Goal: Task Accomplishment & Management: Manage account settings

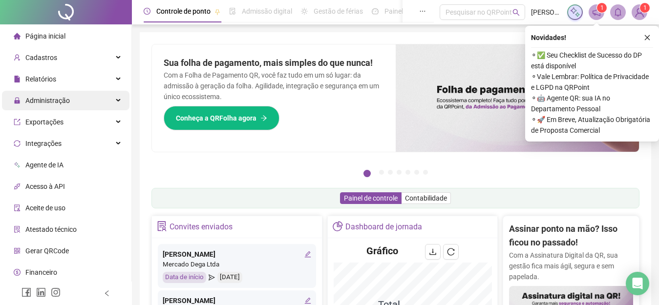
click at [56, 100] on span "Administração" at bounding box center [47, 101] width 44 height 8
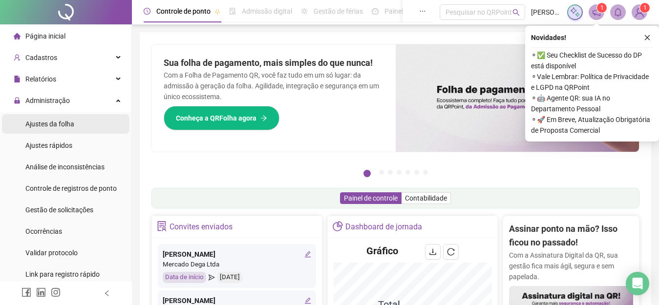
click at [52, 126] on span "Ajustes da folha" at bounding box center [49, 124] width 49 height 8
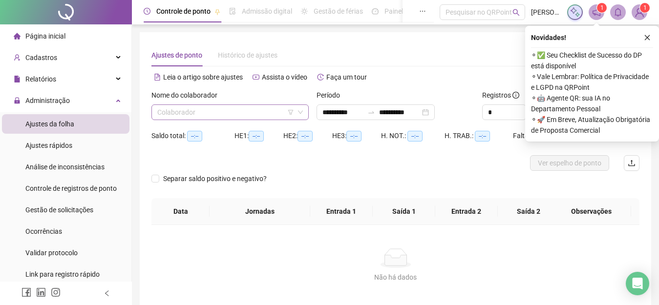
click at [180, 112] on input "search" at bounding box center [225, 112] width 137 height 15
type input "**********"
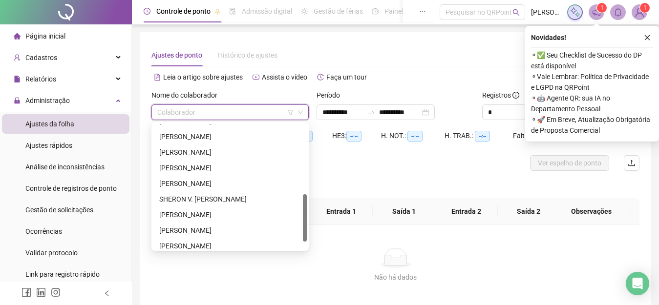
drag, startPoint x: 305, startPoint y: 143, endPoint x: 291, endPoint y: 219, distance: 76.8
click at [291, 219] on div "[PERSON_NAME] [PERSON_NAME] [PERSON_NAME] [PERSON_NAME] [PERSON_NAME]. [PERSON_…" at bounding box center [229, 186] width 153 height 125
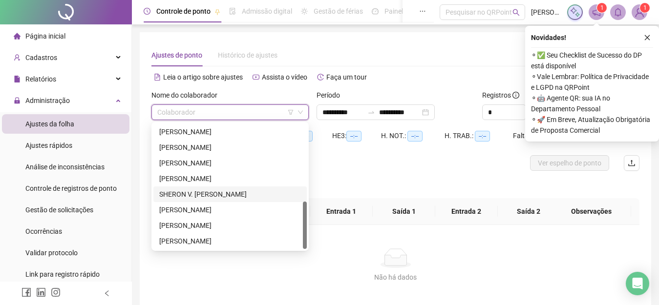
click at [179, 190] on div "SHERON V. [PERSON_NAME]" at bounding box center [230, 194] width 142 height 11
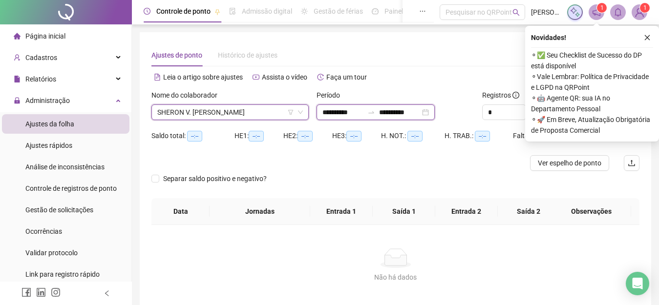
click at [329, 110] on input "**********" at bounding box center [342, 112] width 41 height 11
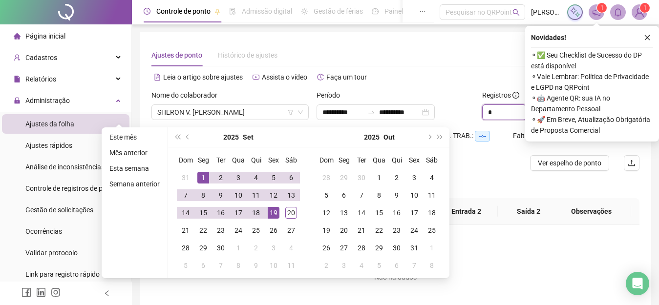
drag, startPoint x: 464, startPoint y: 120, endPoint x: 429, endPoint y: 123, distance: 35.2
click at [431, 123] on div "**********" at bounding box center [395, 109] width 496 height 38
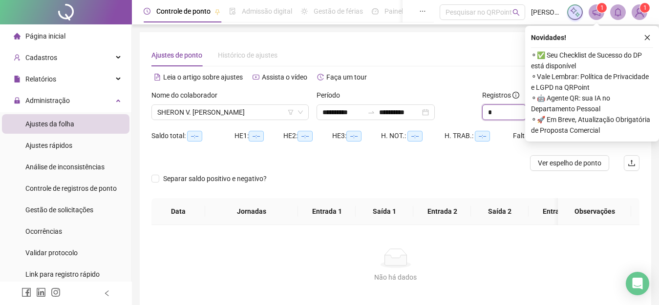
type input "*"
click at [647, 36] on icon "close" at bounding box center [646, 37] width 7 height 7
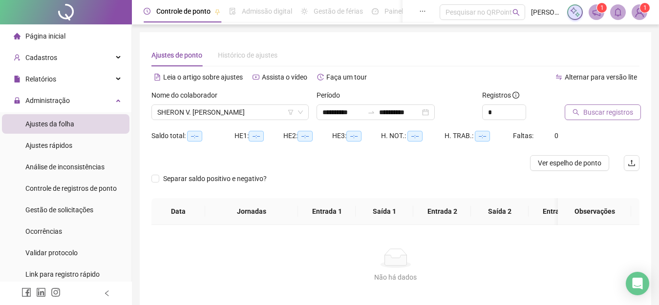
click at [583, 107] on span "Buscar registros" at bounding box center [608, 112] width 50 height 11
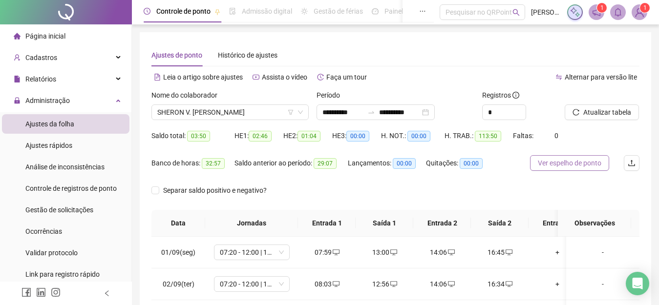
click at [573, 162] on span "Ver espelho de ponto" at bounding box center [569, 163] width 63 height 11
click at [241, 117] on span "SHERON V. [PERSON_NAME]" at bounding box center [229, 112] width 145 height 15
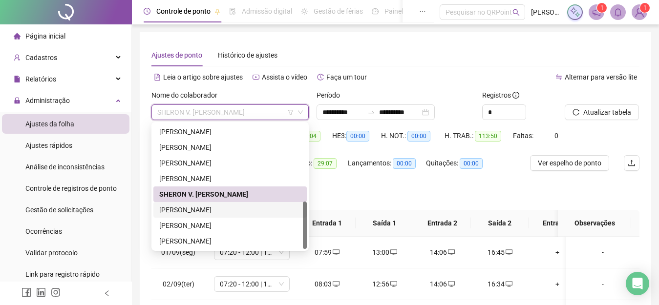
click at [209, 209] on div "[PERSON_NAME]" at bounding box center [230, 210] width 142 height 11
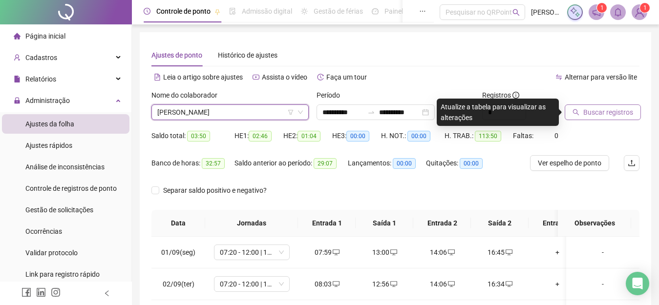
click at [594, 114] on span "Buscar registros" at bounding box center [608, 112] width 50 height 11
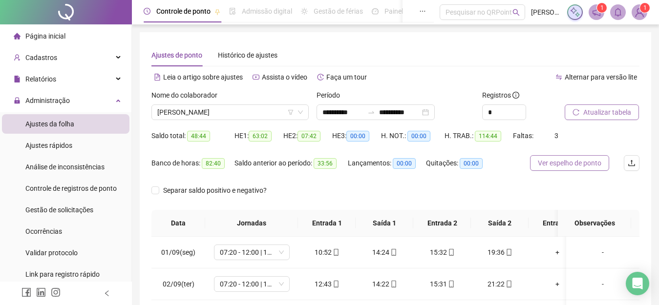
click at [555, 159] on span "Ver espelho de ponto" at bounding box center [569, 163] width 63 height 11
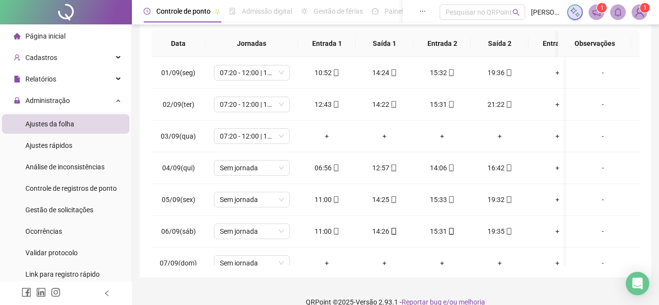
scroll to position [194, 0]
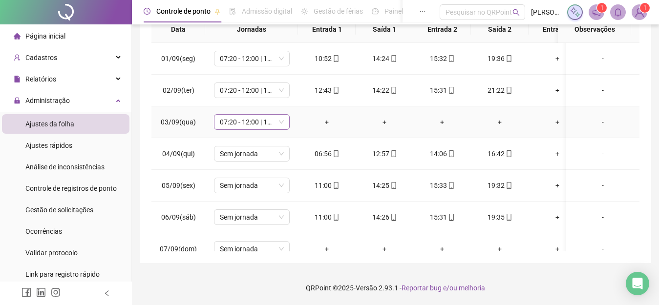
click at [281, 121] on span "07:20 - 12:00 | 13:10 - 15:50" at bounding box center [252, 122] width 64 height 15
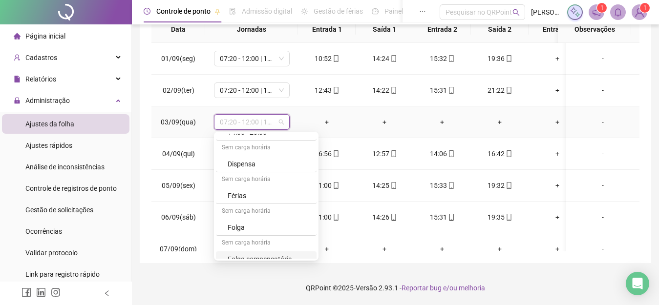
scroll to position [697, 0]
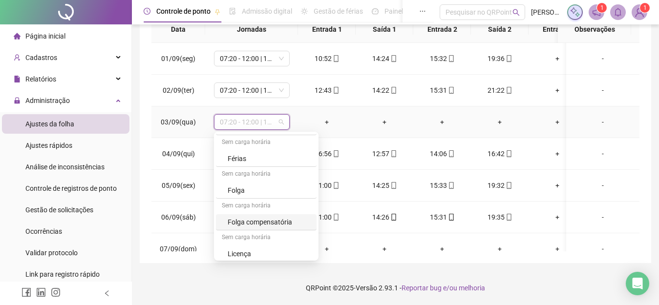
click at [236, 189] on div "Folga" at bounding box center [269, 190] width 83 height 11
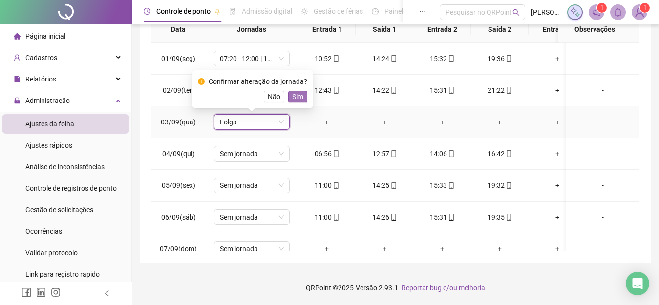
click at [300, 96] on span "Sim" at bounding box center [297, 96] width 11 height 11
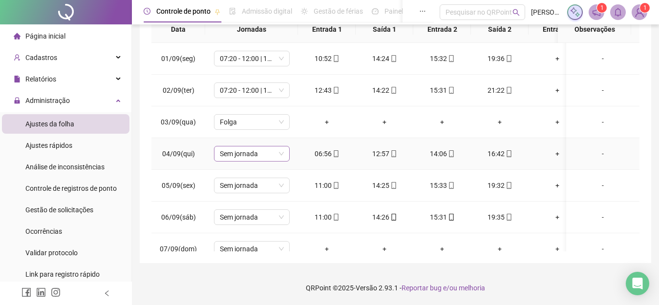
click at [279, 151] on span "Sem jornada" at bounding box center [252, 153] width 64 height 15
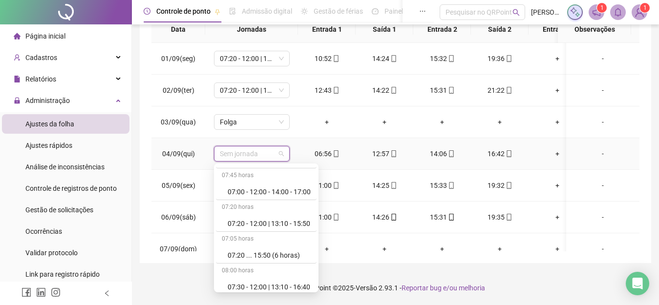
scroll to position [350, 0]
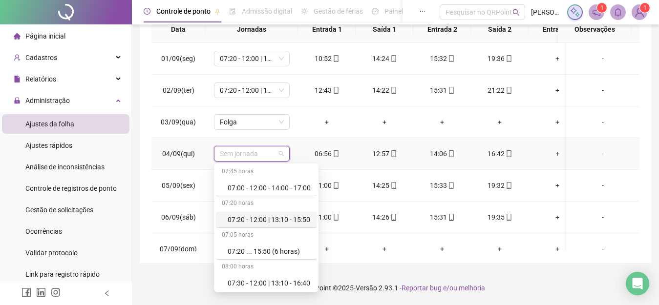
click at [296, 218] on div "07:20 - 12:00 | 13:10 - 15:50" at bounding box center [269, 219] width 83 height 11
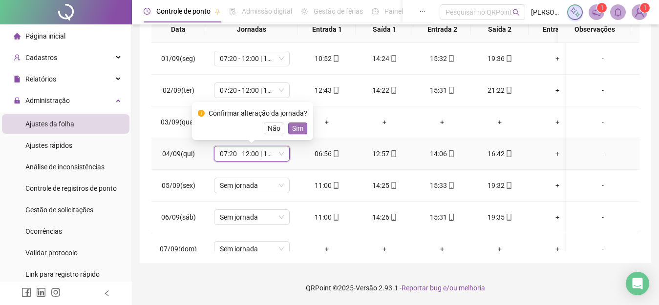
click at [295, 129] on span "Sim" at bounding box center [297, 128] width 11 height 11
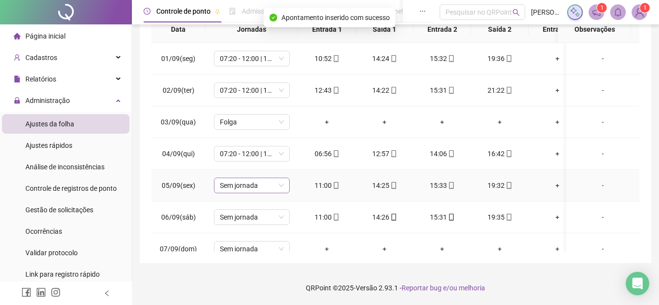
click at [283, 188] on span "Sem jornada" at bounding box center [252, 185] width 64 height 15
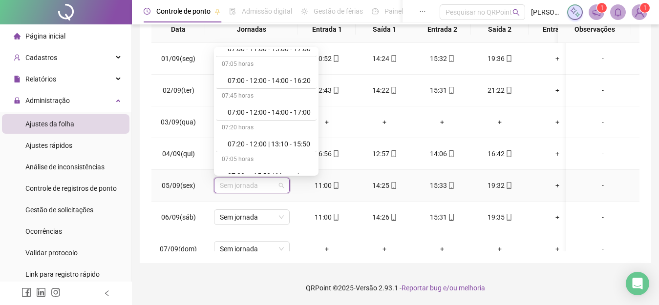
scroll to position [328, 0]
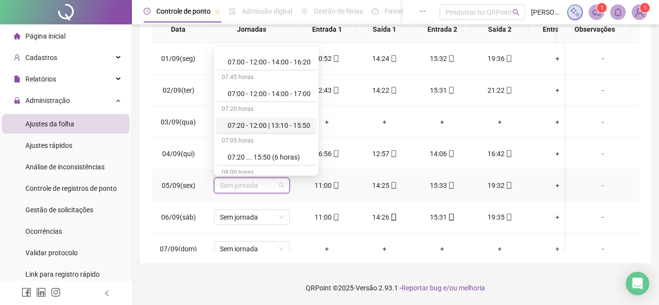
click at [295, 124] on div "07:20 - 12:00 | 13:10 - 15:50" at bounding box center [269, 125] width 83 height 11
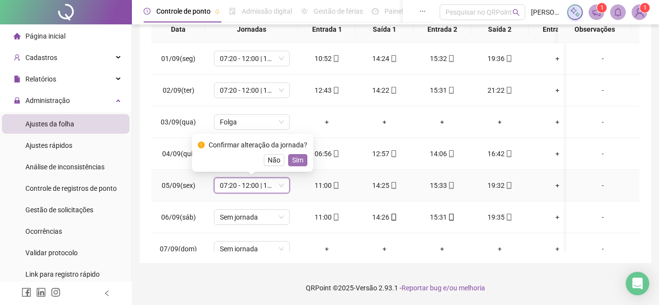
click at [294, 160] on span "Sim" at bounding box center [297, 160] width 11 height 11
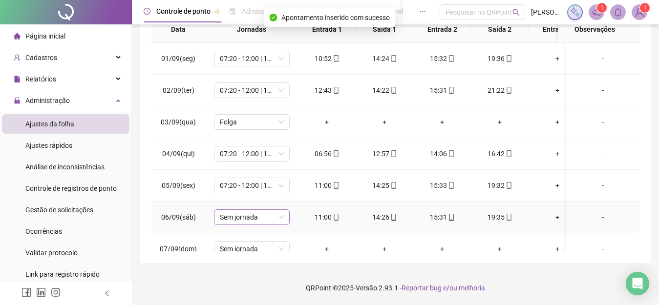
click at [280, 216] on span "Sem jornada" at bounding box center [252, 217] width 64 height 15
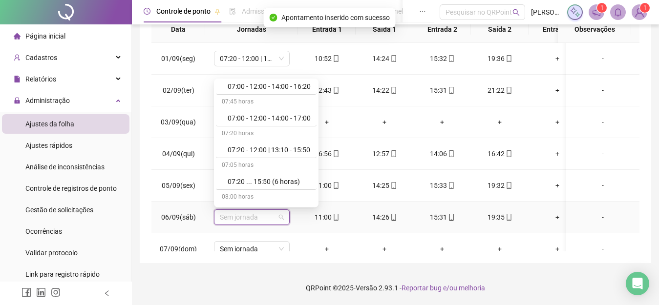
scroll to position [335, 0]
click at [291, 148] on div "07:20 - 12:00 | 13:10 - 15:50" at bounding box center [269, 149] width 83 height 11
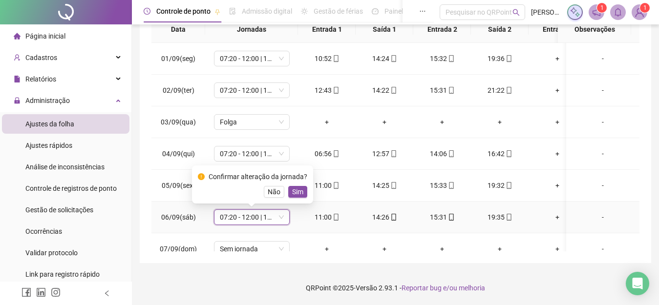
click at [299, 192] on span "Sim" at bounding box center [297, 192] width 11 height 11
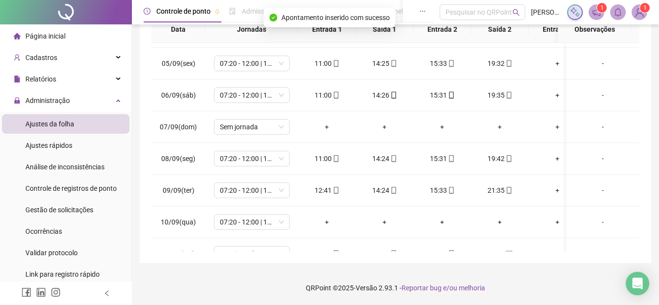
scroll to position [128, 0]
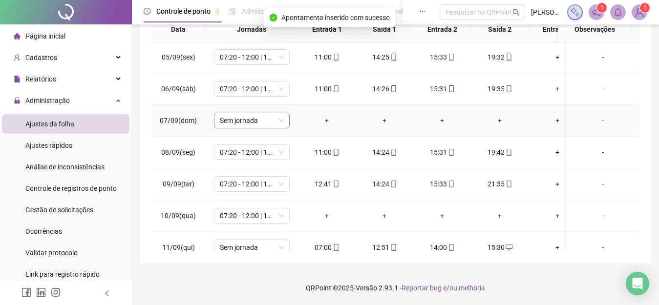
click at [279, 119] on span "Sem jornada" at bounding box center [252, 120] width 64 height 15
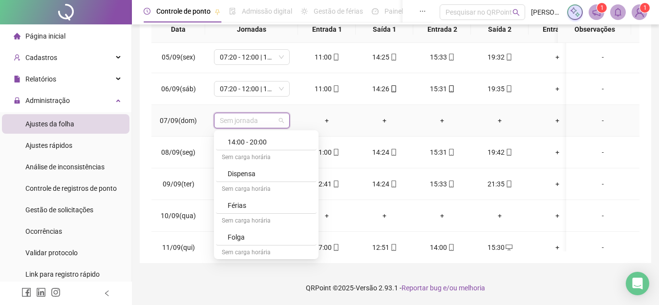
scroll to position [663, 0]
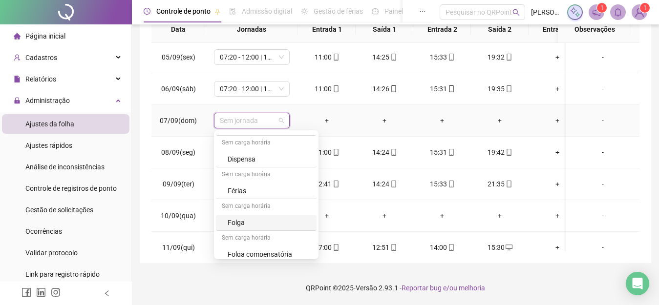
click at [252, 223] on div "Folga" at bounding box center [269, 222] width 83 height 11
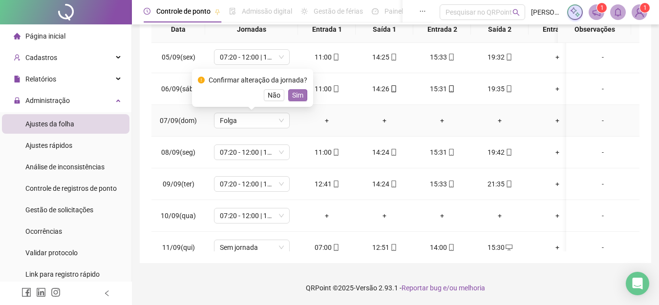
click at [295, 96] on span "Sim" at bounding box center [297, 95] width 11 height 11
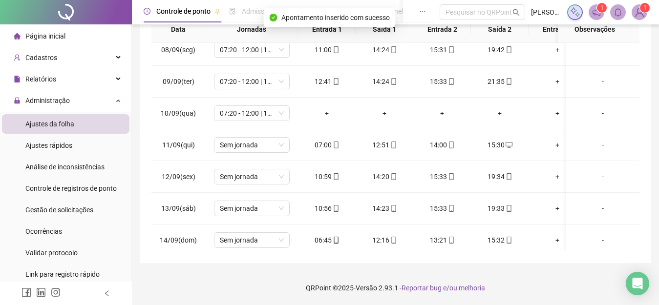
scroll to position [231, 0]
click at [282, 112] on span "07:20 - 12:00 | 13:10 - 15:50" at bounding box center [252, 112] width 64 height 15
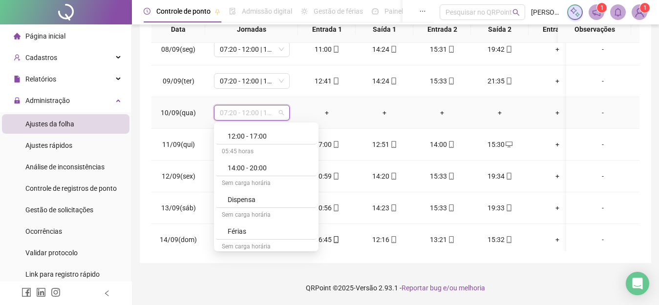
scroll to position [633, 0]
click at [262, 245] on div "Folga" at bounding box center [269, 244] width 83 height 11
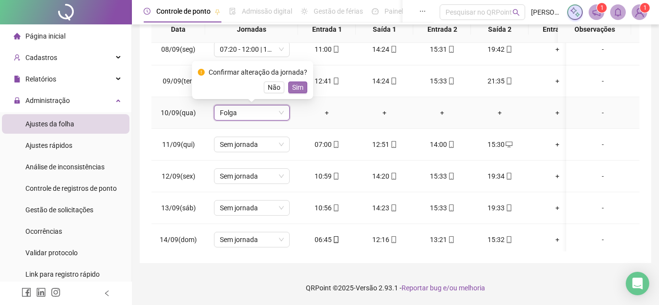
click at [298, 88] on span "Sim" at bounding box center [297, 87] width 11 height 11
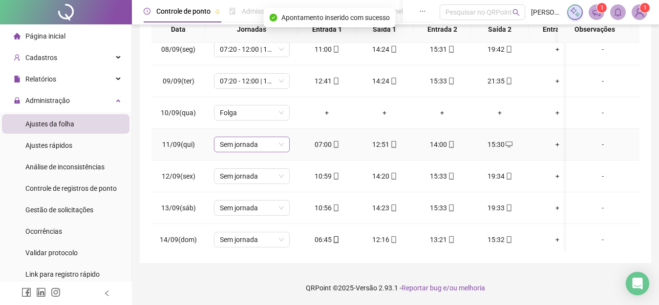
click at [282, 143] on span "Sem jornada" at bounding box center [252, 144] width 64 height 15
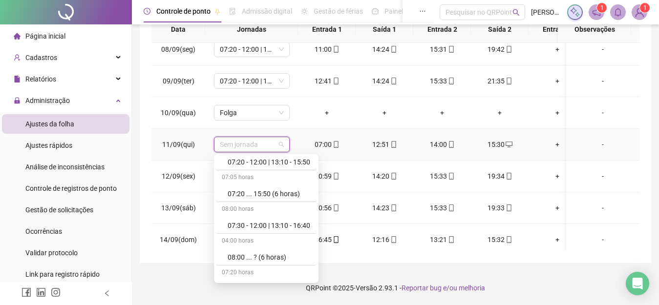
scroll to position [372, 0]
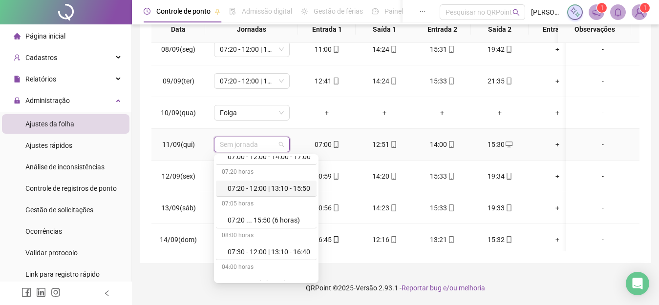
click at [284, 186] on div "07:20 - 12:00 | 13:10 - 15:50" at bounding box center [269, 188] width 83 height 11
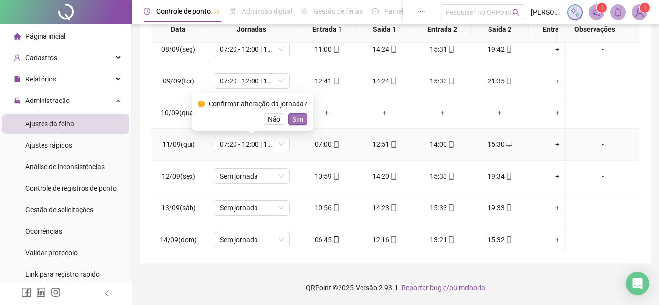
click at [302, 119] on button "Sim" at bounding box center [297, 119] width 19 height 12
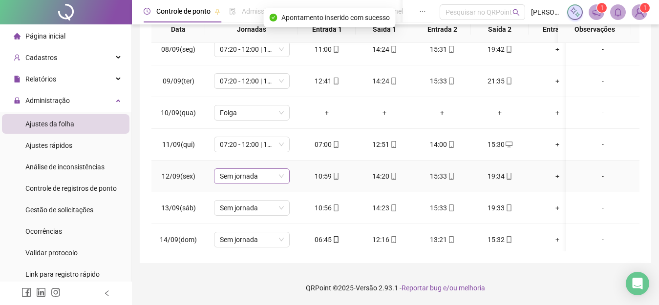
click at [287, 175] on div "Sem jornada" at bounding box center [252, 176] width 76 height 16
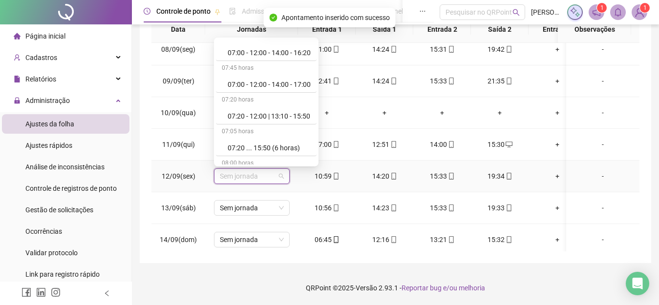
scroll to position [339, 0]
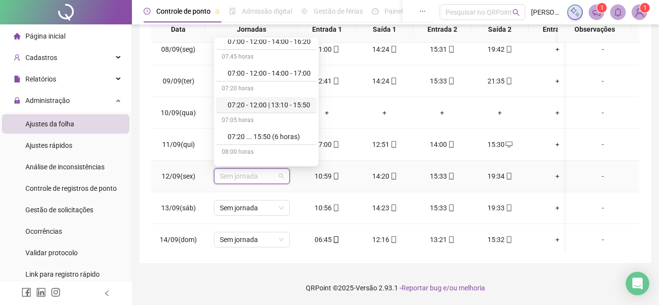
click at [284, 103] on div "07:20 - 12:00 | 13:10 - 15:50" at bounding box center [269, 105] width 83 height 11
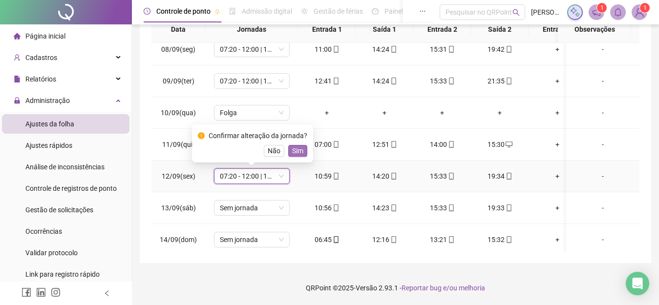
click at [293, 148] on span "Sim" at bounding box center [297, 150] width 11 height 11
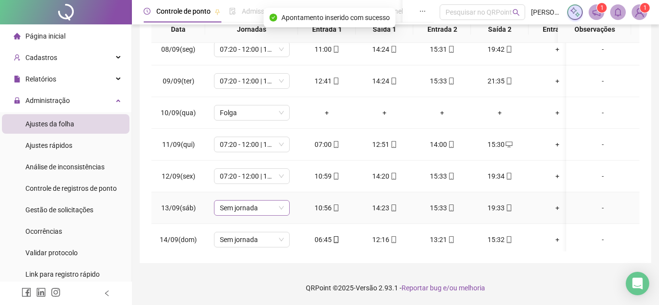
click at [282, 209] on span "Sem jornada" at bounding box center [252, 208] width 64 height 15
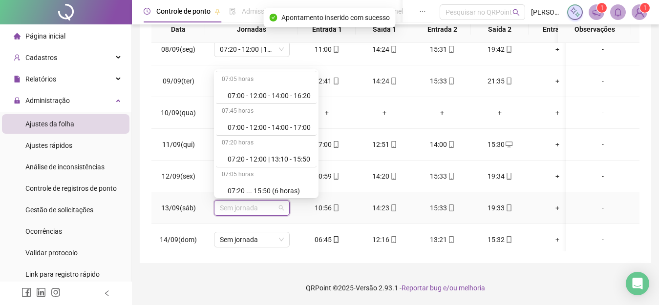
scroll to position [320, 0]
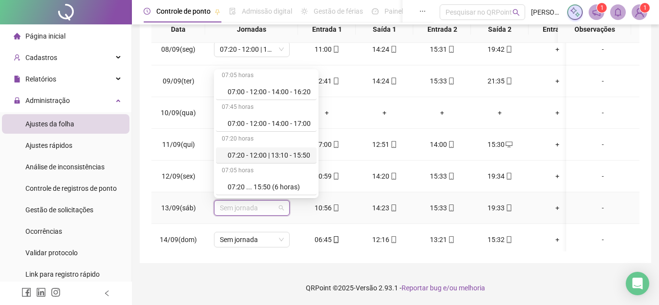
click at [281, 153] on div "07:20 - 12:00 | 13:10 - 15:50" at bounding box center [269, 155] width 83 height 11
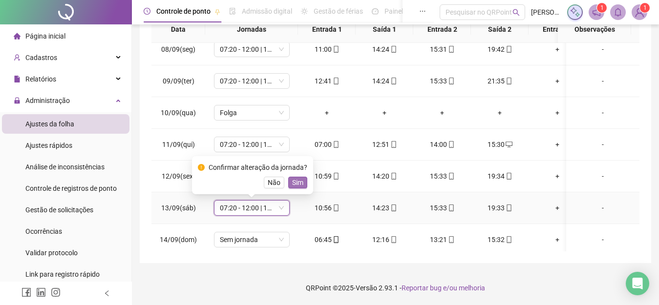
click at [292, 186] on span "Sim" at bounding box center [297, 182] width 11 height 11
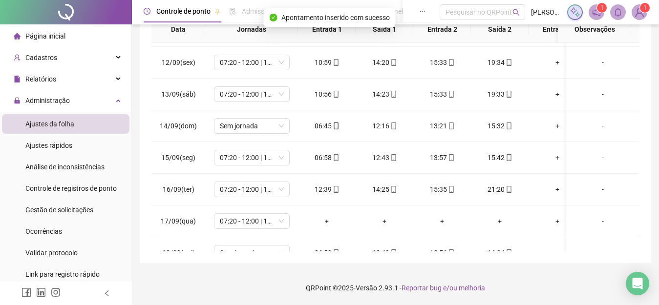
scroll to position [403, 0]
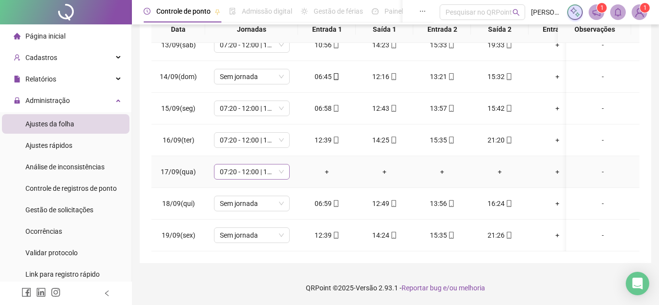
click at [280, 165] on span "07:20 - 12:00 | 13:10 - 15:50" at bounding box center [252, 172] width 64 height 15
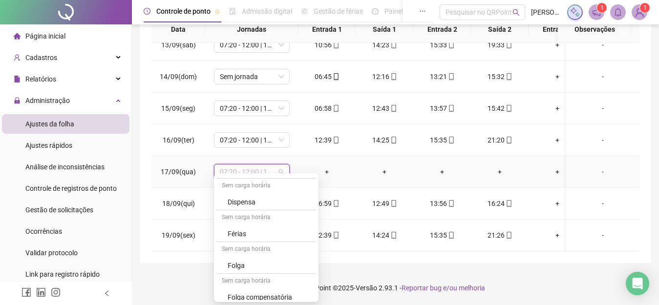
scroll to position [666, 0]
click at [236, 260] on div "Folga" at bounding box center [269, 262] width 83 height 11
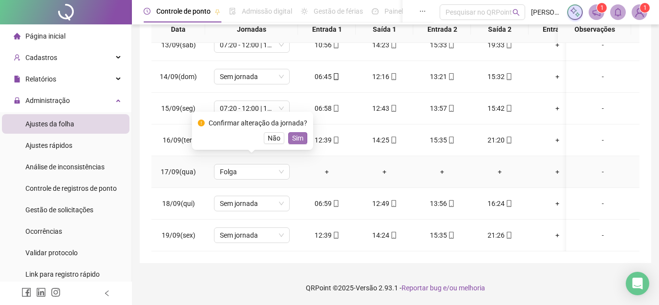
click at [299, 137] on span "Sim" at bounding box center [297, 138] width 11 height 11
click at [282, 196] on span "Sem jornada" at bounding box center [252, 203] width 64 height 15
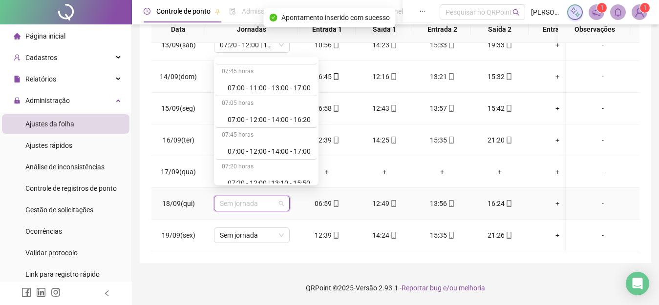
scroll to position [309, 0]
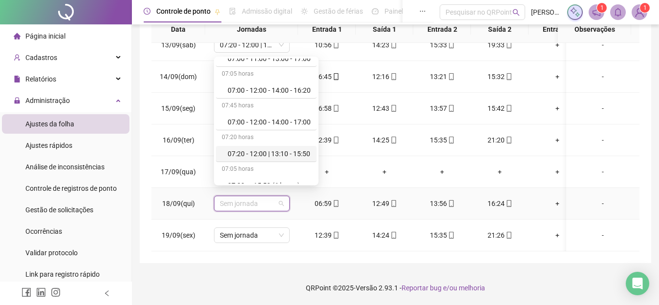
click at [293, 149] on div "07:20 - 12:00 | 13:10 - 15:50" at bounding box center [269, 153] width 83 height 11
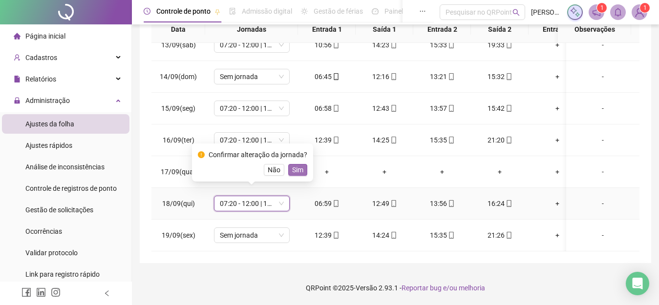
click at [297, 170] on span "Sim" at bounding box center [297, 170] width 11 height 11
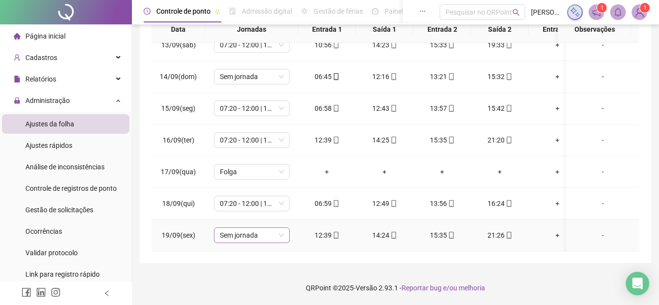
click at [280, 231] on span "Sem jornada" at bounding box center [252, 235] width 64 height 15
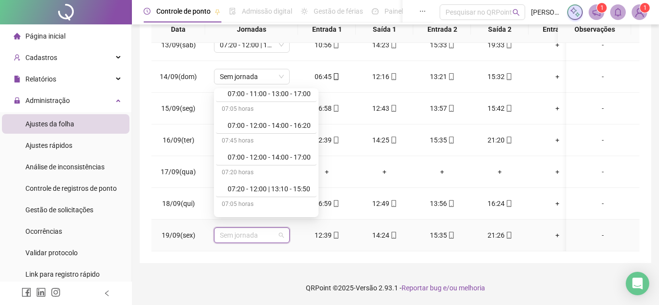
scroll to position [320, 0]
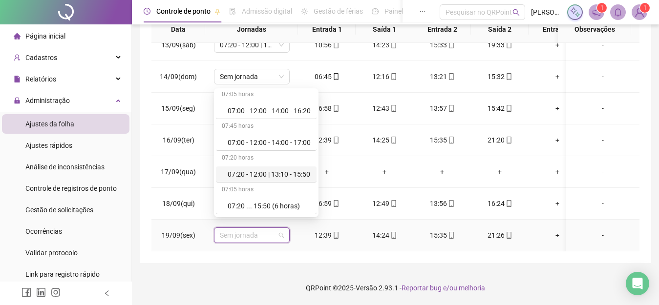
click at [286, 168] on div "07:20 - 12:00 | 13:10 - 15:50" at bounding box center [266, 174] width 101 height 16
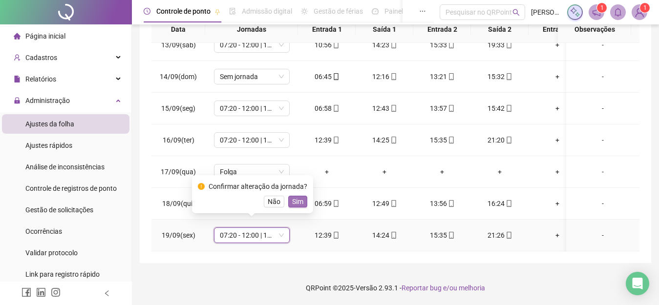
click at [298, 202] on span "Sim" at bounding box center [297, 201] width 11 height 11
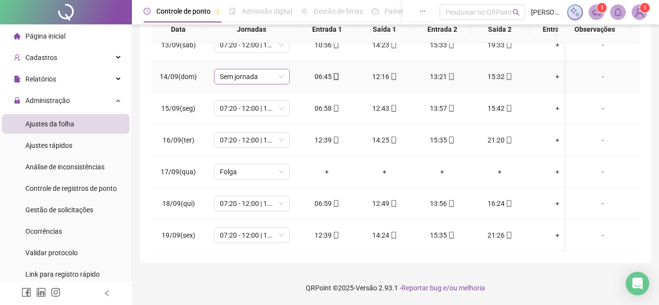
click at [283, 69] on span "Sem jornada" at bounding box center [252, 76] width 64 height 15
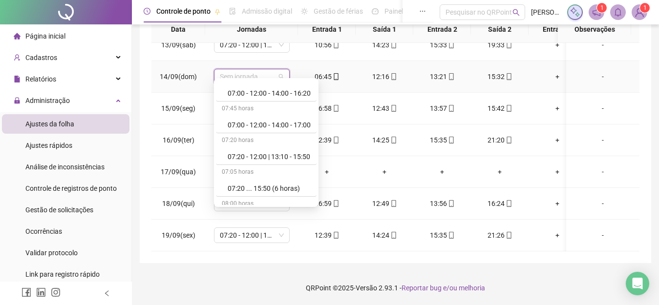
scroll to position [332, 0]
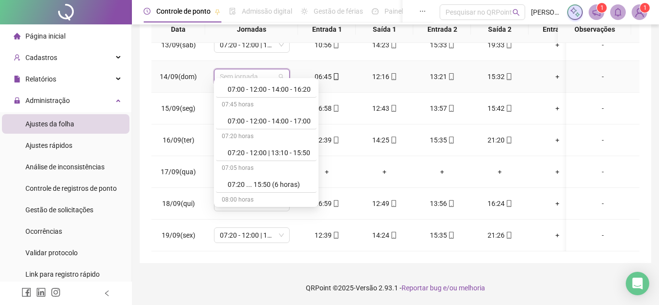
click at [288, 141] on div "07:20 horas" at bounding box center [266, 137] width 101 height 16
click at [274, 147] on div "07:20 - 12:00 | 13:10 - 15:50" at bounding box center [266, 153] width 101 height 16
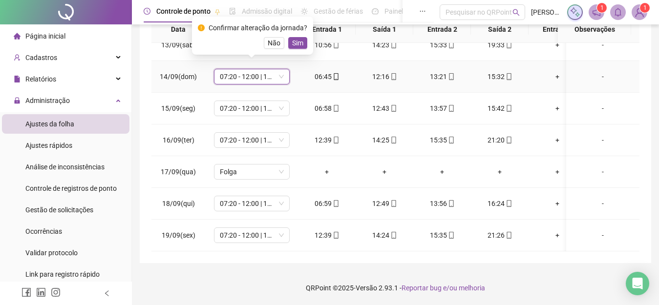
click at [298, 39] on span "Sim" at bounding box center [297, 43] width 11 height 11
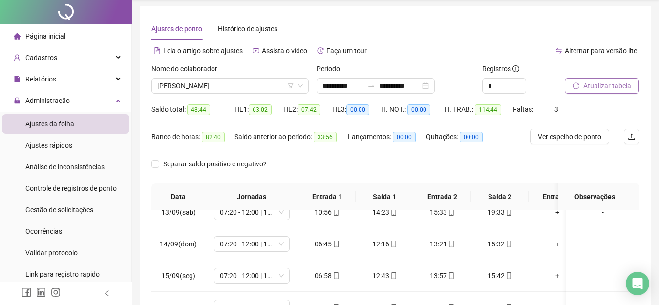
scroll to position [0, 0]
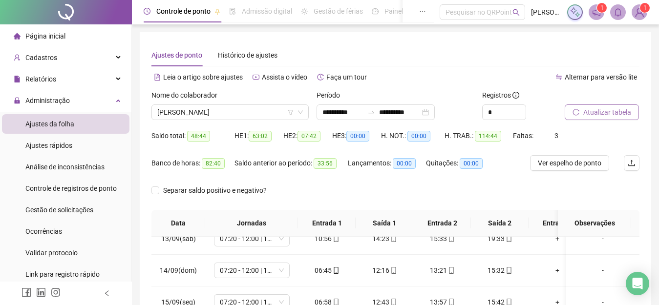
click at [614, 112] on span "Atualizar tabela" at bounding box center [607, 112] width 48 height 11
click at [558, 165] on span "Ver espelho de ponto" at bounding box center [569, 163] width 63 height 11
click at [234, 109] on span "[PERSON_NAME]" at bounding box center [229, 112] width 145 height 15
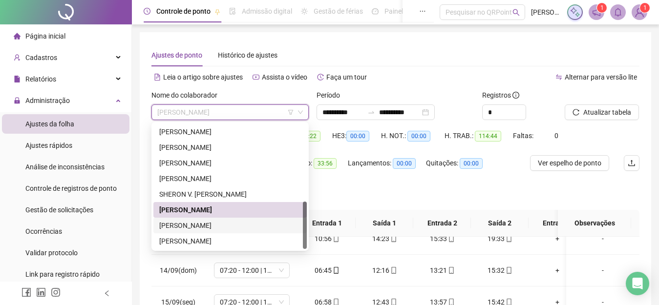
click at [215, 225] on div "[PERSON_NAME]" at bounding box center [230, 225] width 142 height 11
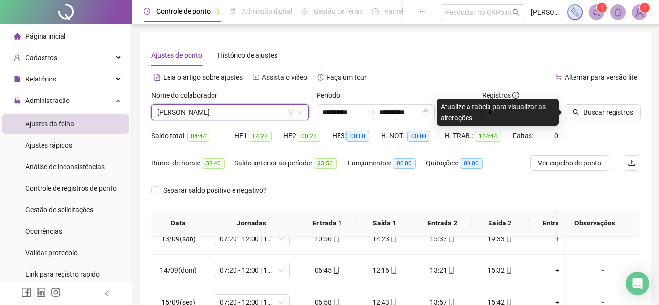
click at [587, 100] on div at bounding box center [589, 97] width 50 height 15
click at [586, 113] on span "Buscar registros" at bounding box center [608, 112] width 50 height 11
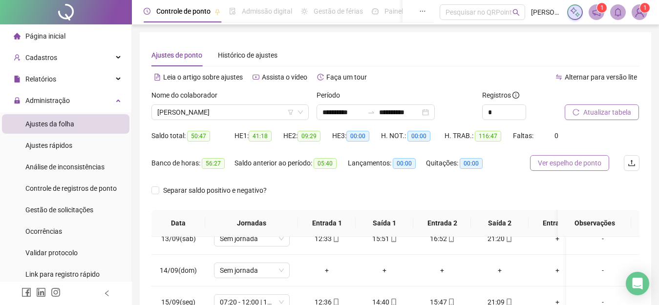
click at [581, 164] on span "Ver espelho de ponto" at bounding box center [569, 163] width 63 height 11
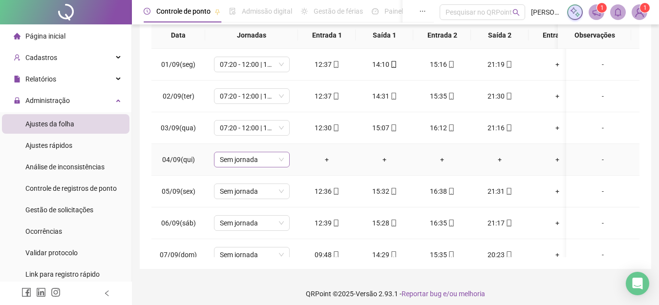
click at [281, 160] on span "Sem jornada" at bounding box center [252, 159] width 64 height 15
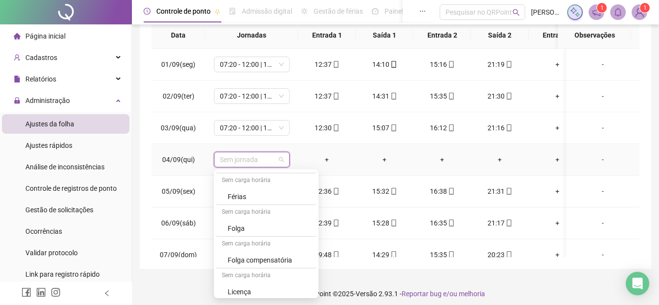
scroll to position [700, 0]
click at [242, 223] on div "Folga" at bounding box center [269, 224] width 83 height 11
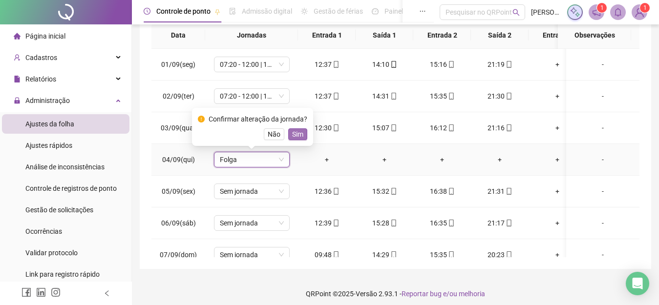
click at [293, 136] on span "Sim" at bounding box center [297, 134] width 11 height 11
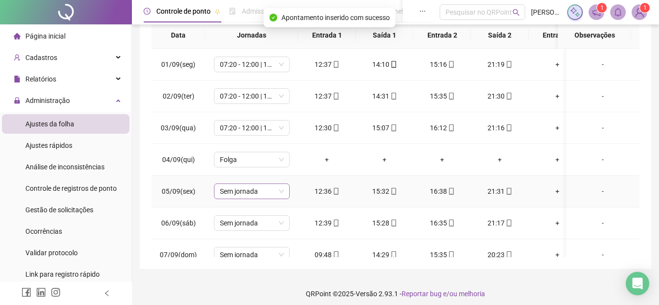
click at [280, 194] on span "Sem jornada" at bounding box center [252, 191] width 64 height 15
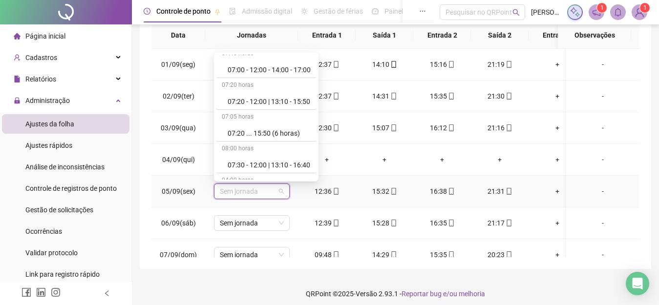
scroll to position [350, 0]
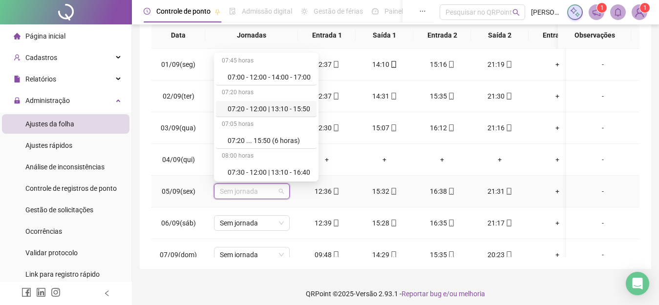
click at [279, 101] on div "07:20 - 12:00 | 13:10 - 15:50" at bounding box center [266, 109] width 101 height 16
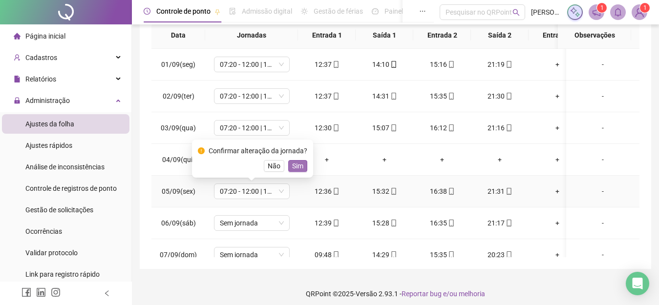
click at [297, 162] on span "Sim" at bounding box center [297, 166] width 11 height 11
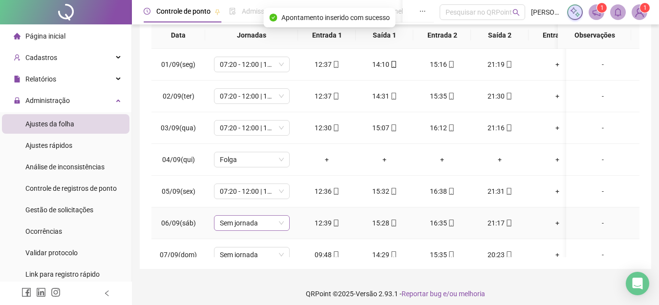
click at [277, 222] on span "Sem jornada" at bounding box center [252, 223] width 64 height 15
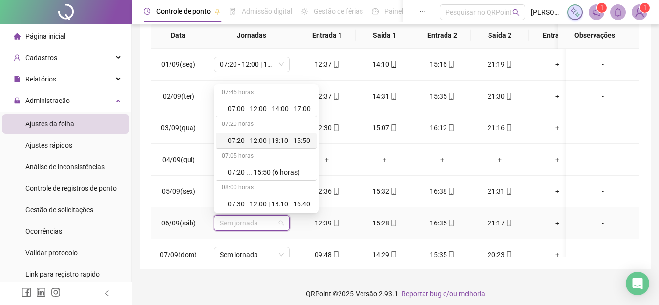
click at [299, 144] on div "07:20 - 12:00 | 13:10 - 15:50" at bounding box center [269, 140] width 83 height 11
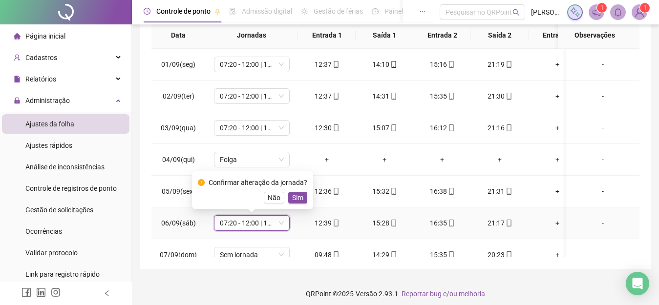
click at [295, 197] on span "Sim" at bounding box center [297, 197] width 11 height 11
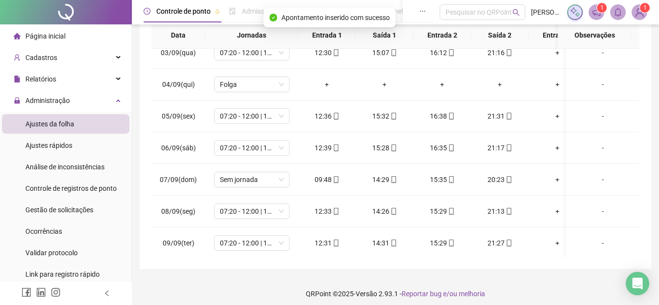
scroll to position [82, 0]
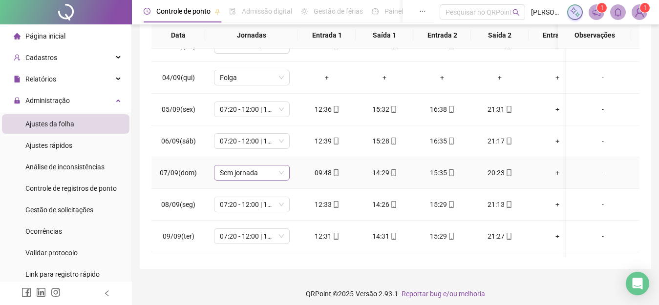
click at [282, 172] on span "Sem jornada" at bounding box center [252, 173] width 64 height 15
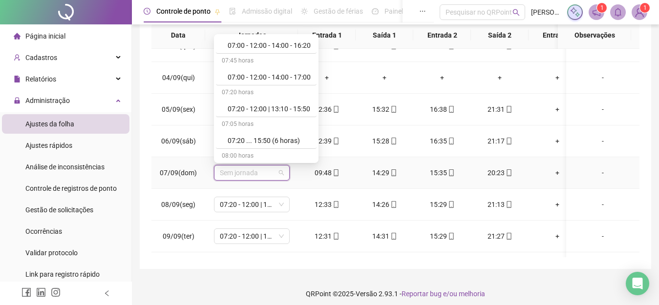
scroll to position [335, 0]
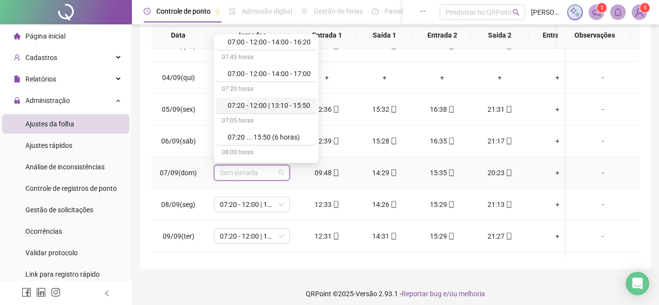
click at [295, 108] on div "07:20 - 12:00 | 13:10 - 15:50" at bounding box center [269, 105] width 83 height 11
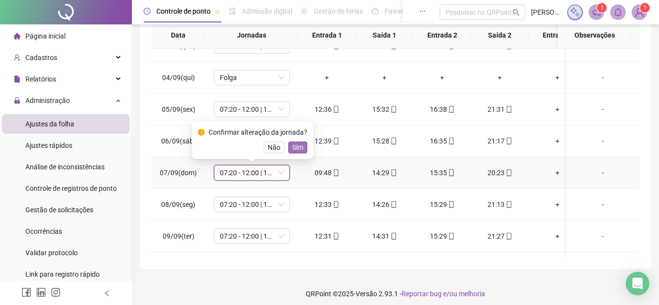
click at [293, 148] on span "Sim" at bounding box center [297, 147] width 11 height 11
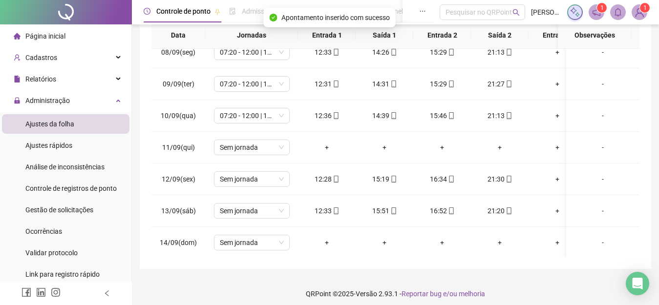
scroll to position [242, 0]
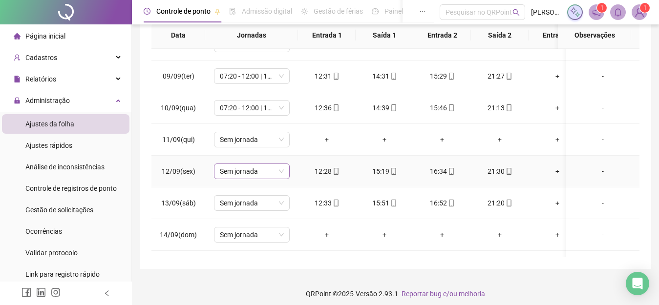
click at [280, 172] on span "Sem jornada" at bounding box center [252, 171] width 64 height 15
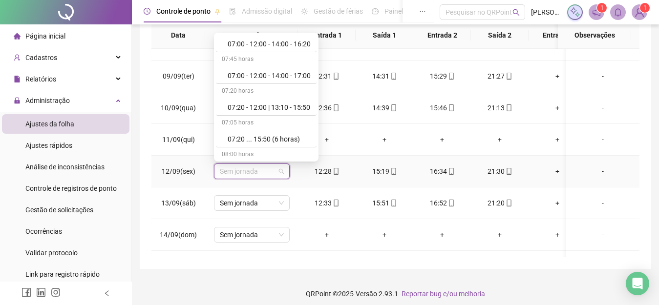
scroll to position [342, 0]
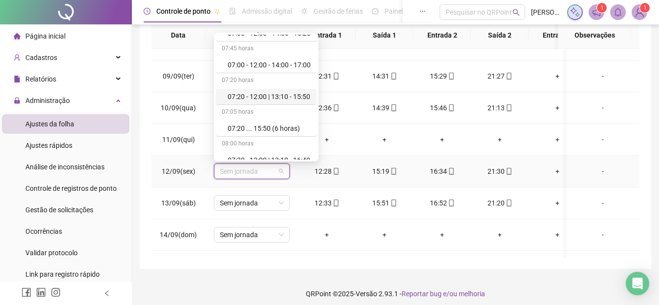
click at [296, 95] on div "07:20 - 12:00 | 13:10 - 15:50" at bounding box center [269, 96] width 83 height 11
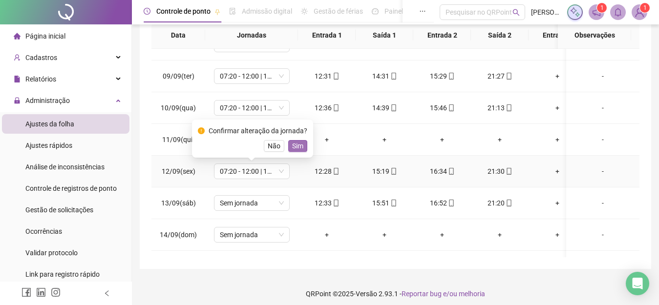
click at [294, 144] on span "Sim" at bounding box center [297, 146] width 11 height 11
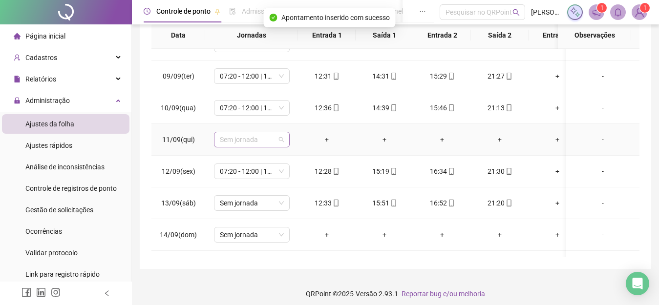
click at [277, 142] on span "Sem jornada" at bounding box center [252, 139] width 64 height 15
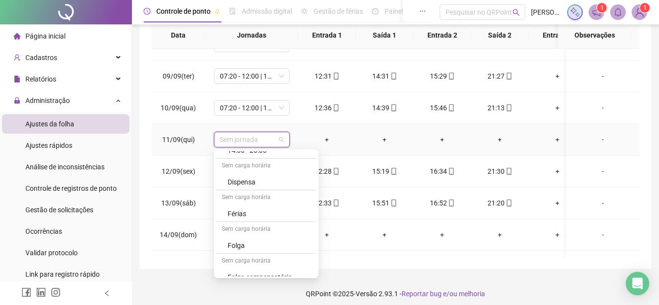
scroll to position [670, 0]
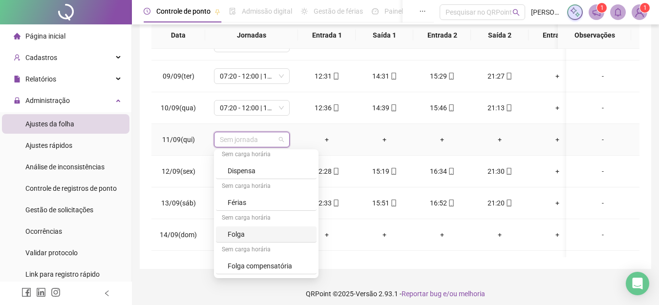
click at [251, 236] on div "Folga" at bounding box center [269, 234] width 83 height 11
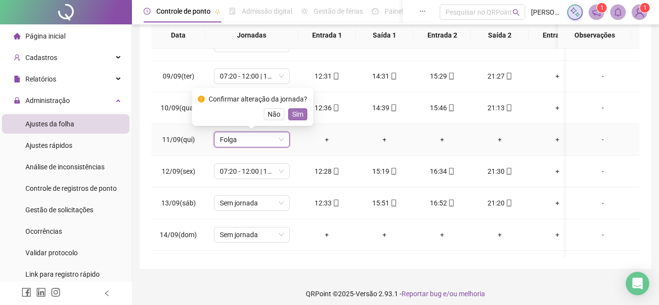
click at [295, 113] on span "Sim" at bounding box center [297, 114] width 11 height 11
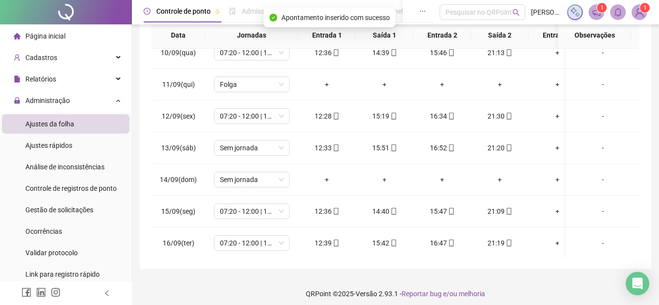
scroll to position [308, 0]
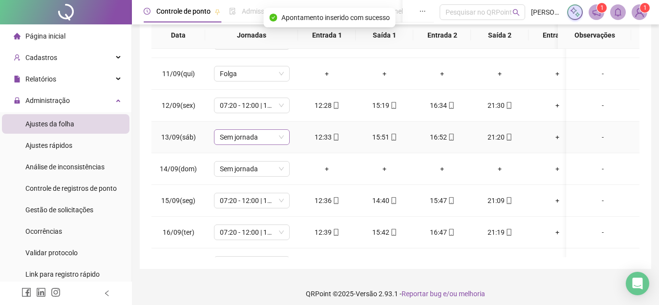
click at [282, 136] on span "Sem jornada" at bounding box center [252, 137] width 64 height 15
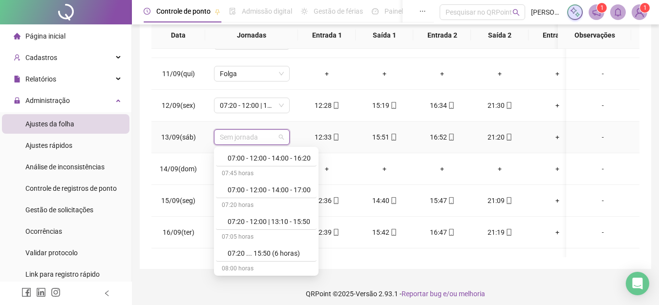
scroll to position [343, 0]
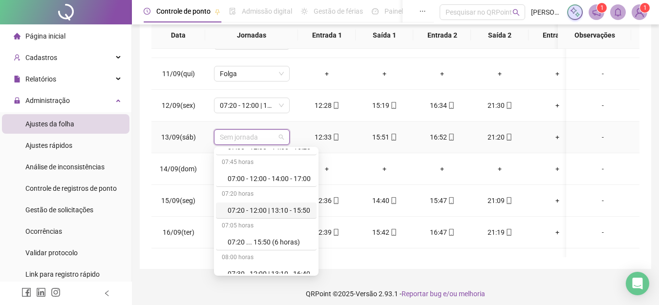
click at [301, 206] on div "07:20 - 12:00 | 13:10 - 15:50" at bounding box center [269, 210] width 83 height 11
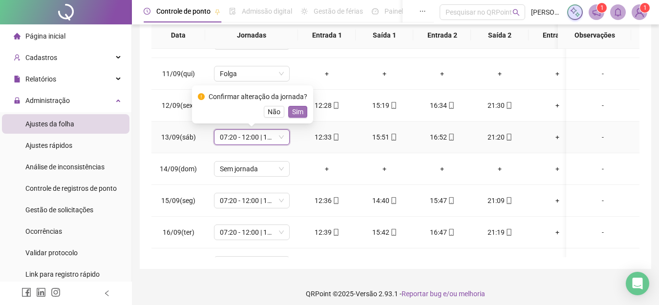
click at [297, 112] on span "Sim" at bounding box center [297, 111] width 11 height 11
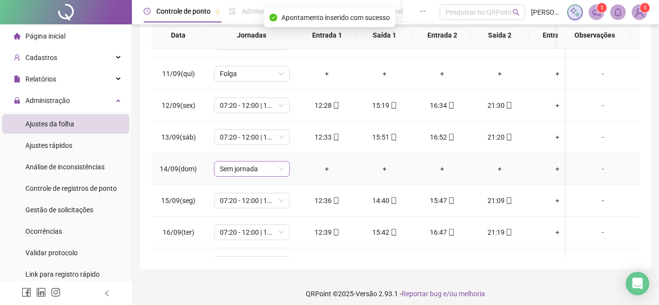
click at [278, 167] on span "Sem jornada" at bounding box center [252, 169] width 64 height 15
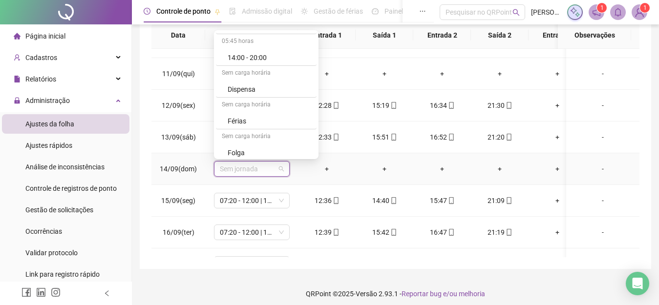
scroll to position [652, 0]
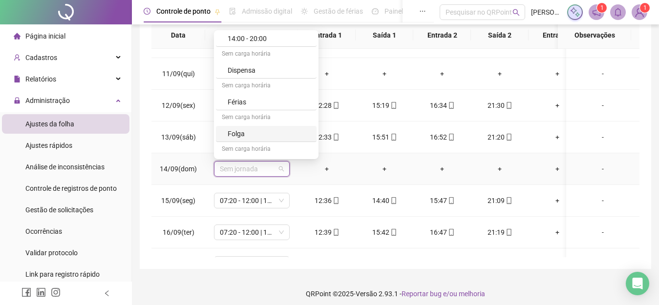
click at [231, 132] on div "Folga" at bounding box center [269, 133] width 83 height 11
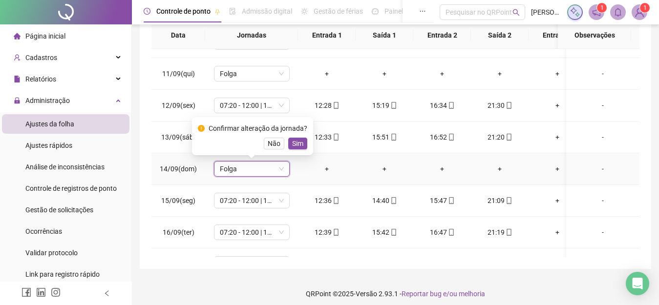
click at [293, 145] on span "Sim" at bounding box center [297, 143] width 11 height 11
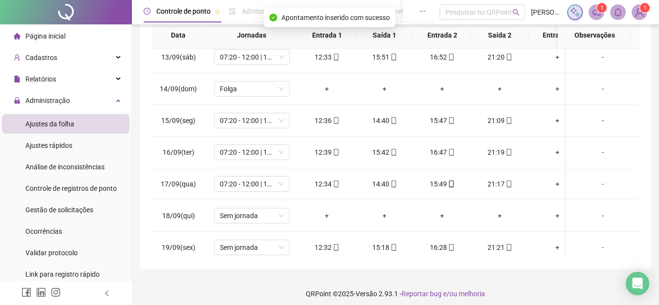
scroll to position [403, 0]
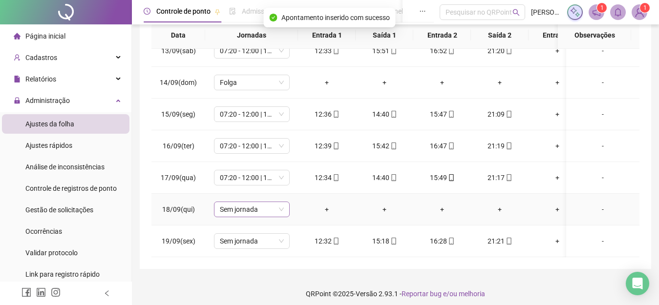
click at [286, 202] on div "Sem jornada" at bounding box center [252, 210] width 76 height 16
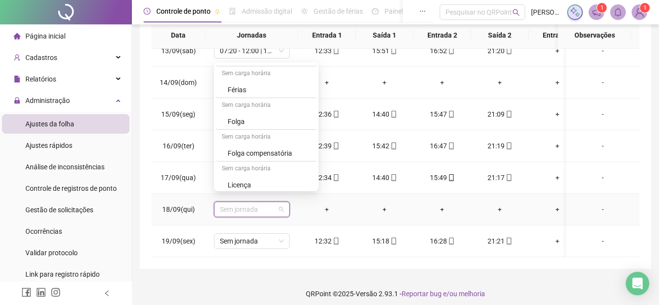
scroll to position [700, 0]
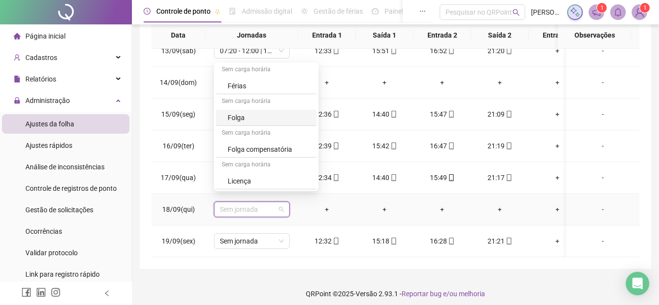
click at [243, 115] on div "Folga" at bounding box center [269, 117] width 83 height 11
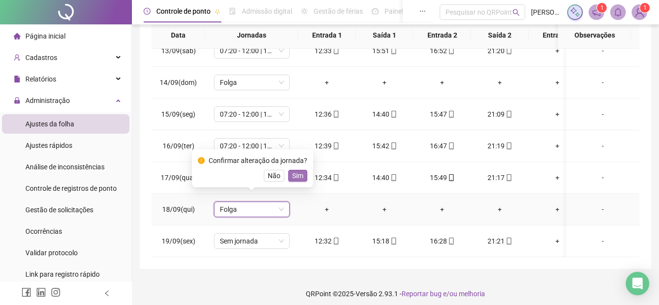
click at [294, 176] on span "Sim" at bounding box center [297, 175] width 11 height 11
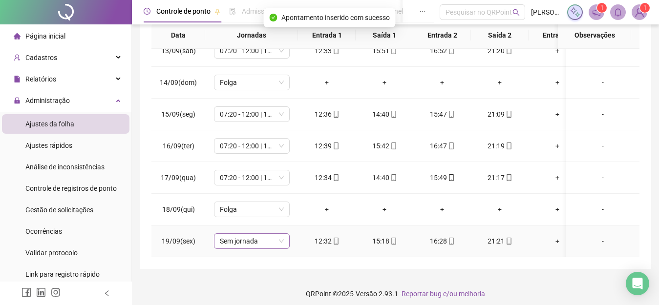
click at [283, 234] on span "Sem jornada" at bounding box center [252, 241] width 64 height 15
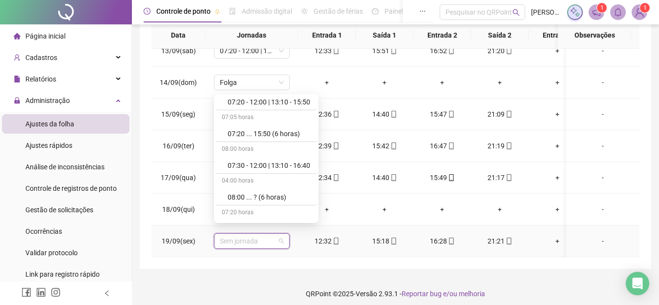
scroll to position [365, 0]
click at [285, 133] on div "07:20 - 12:00 | 13:10 - 15:50" at bounding box center [269, 135] width 83 height 11
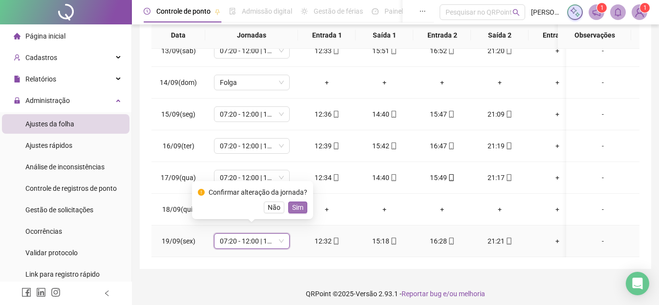
click at [298, 206] on span "Sim" at bounding box center [297, 207] width 11 height 11
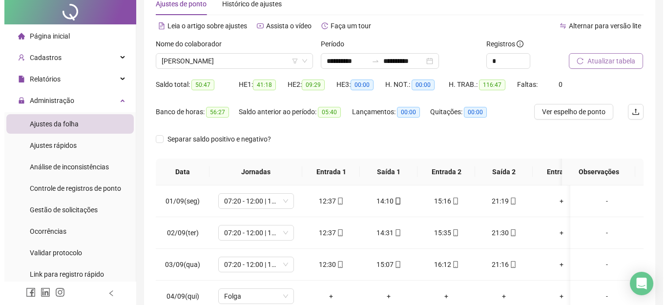
scroll to position [0, 0]
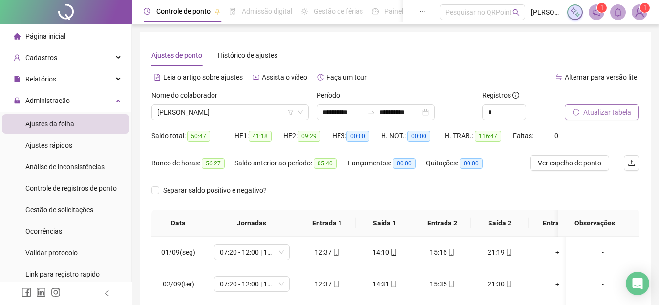
click at [597, 111] on span "Atualizar tabela" at bounding box center [607, 112] width 48 height 11
click at [575, 162] on span "Ver espelho de ponto" at bounding box center [569, 163] width 63 height 11
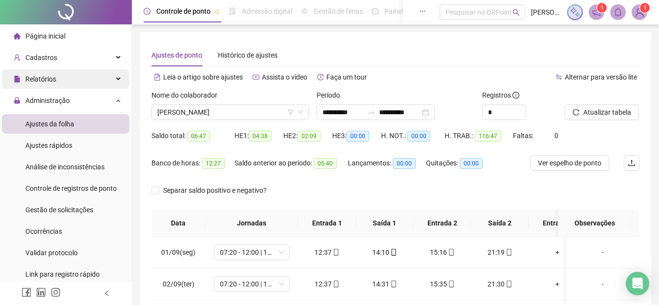
click at [46, 75] on span "Relatórios" at bounding box center [40, 79] width 31 height 8
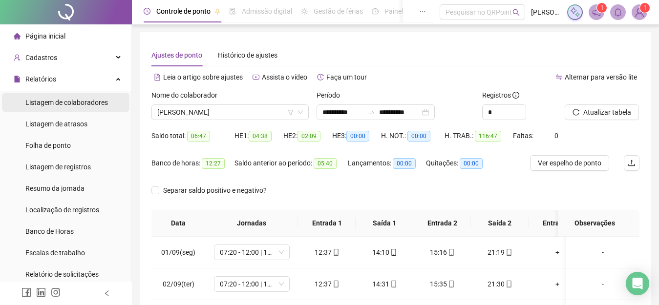
click at [60, 104] on span "Listagem de colaboradores" at bounding box center [66, 103] width 83 height 8
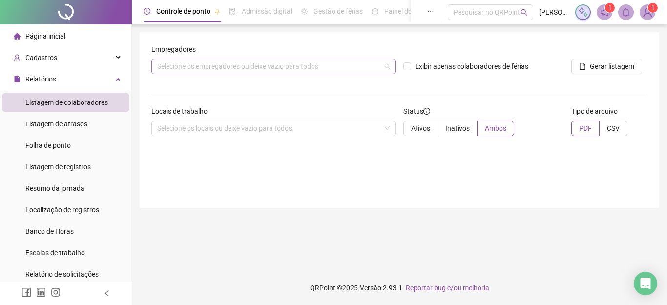
click at [180, 69] on div "Selecione os empregadores ou deixe vazio para todos" at bounding box center [273, 67] width 244 height 16
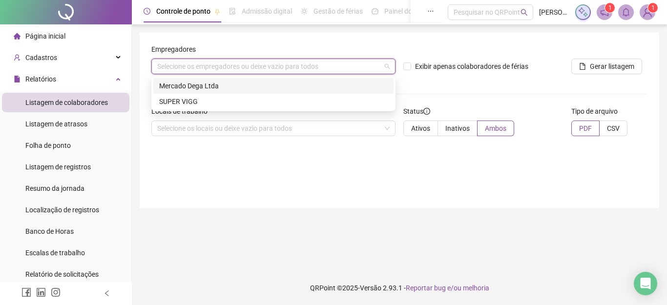
click at [181, 83] on div "Mercado Dega Ltda" at bounding box center [273, 86] width 228 height 11
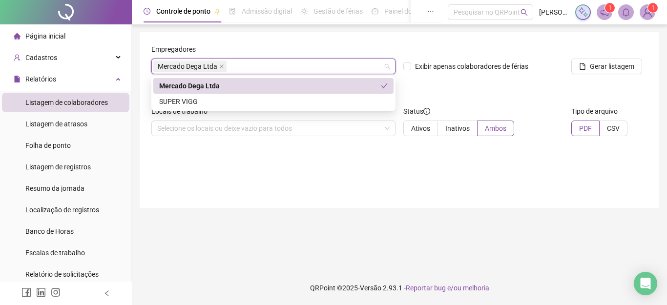
click at [385, 84] on icon "check" at bounding box center [384, 86] width 7 height 7
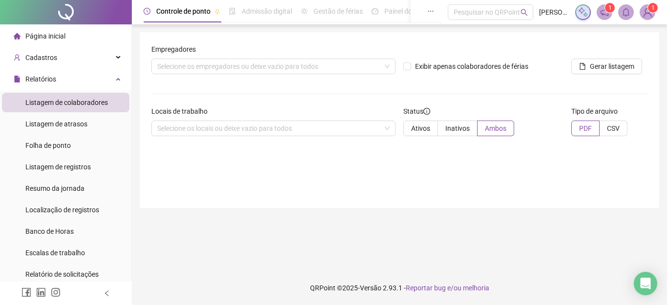
click at [242, 167] on div "Empregadores Selecione os empregadores ou deixe vazio para todos Exibir apenas …" at bounding box center [399, 120] width 519 height 176
click at [190, 64] on div "Selecione os empregadores ou deixe vazio para todos" at bounding box center [273, 67] width 244 height 16
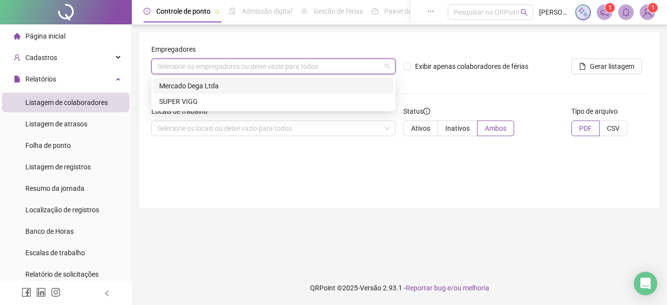
click at [181, 85] on div "Mercado Dega Ltda" at bounding box center [273, 86] width 228 height 11
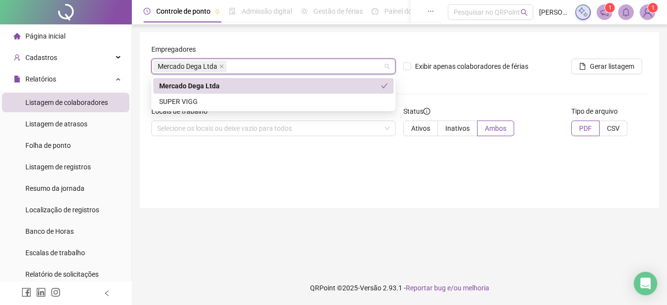
click at [467, 84] on form "Empregadores Mercado Dega Ltda Exibir apenas colaboradores de férias Gerar list…" at bounding box center [399, 94] width 496 height 100
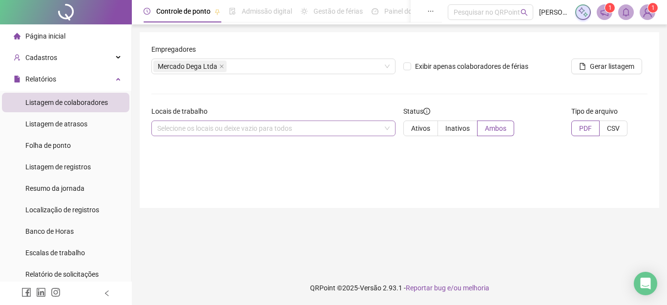
click at [266, 131] on div "Selecione os locais ou deixe vazio para todos" at bounding box center [273, 129] width 244 height 16
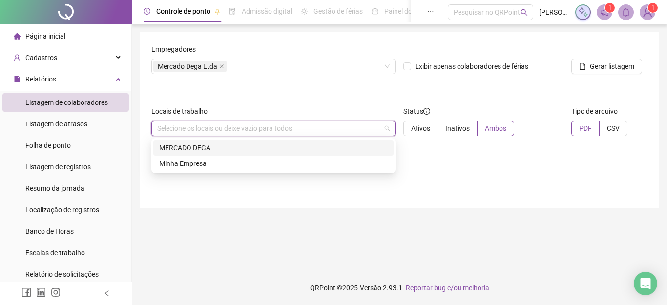
click at [201, 146] on div "MERCADO DEGA" at bounding box center [273, 148] width 228 height 11
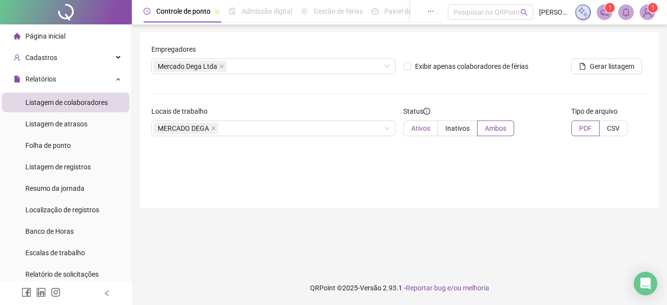
click at [419, 126] on span "Ativos" at bounding box center [420, 129] width 19 height 8
click at [611, 66] on span "Gerar listagem" at bounding box center [612, 66] width 44 height 11
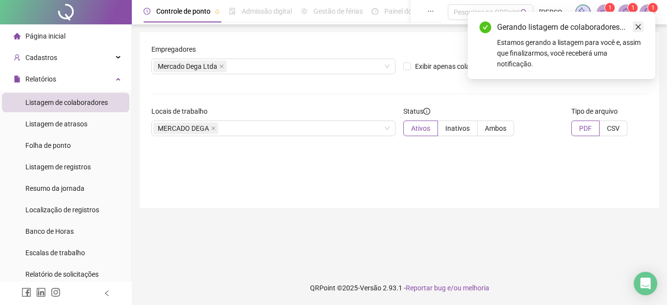
click at [636, 26] on icon "close" at bounding box center [638, 26] width 7 height 7
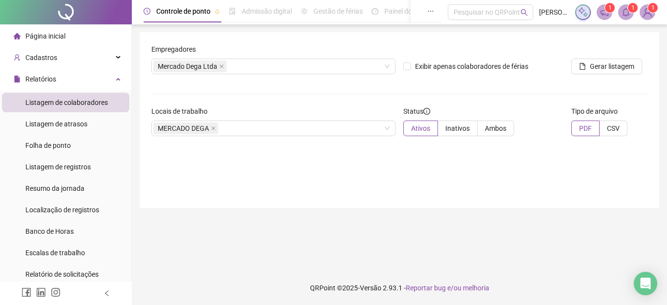
click at [629, 12] on icon "bell" at bounding box center [626, 12] width 9 height 9
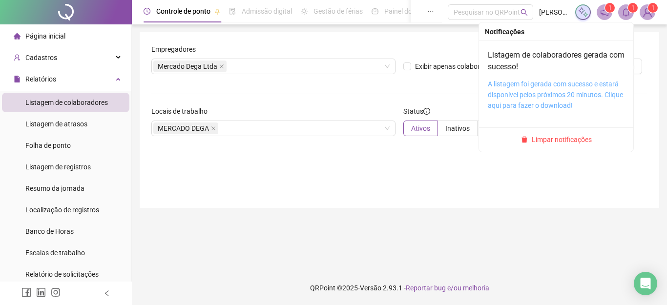
click at [526, 85] on link "A listagem foi gerada com sucesso e estará disponível pelos próximos 20 minutos…" at bounding box center [555, 94] width 135 height 29
click at [574, 100] on div "A listagem foi gerada com sucesso e estará disponível pelos próximos 20 minutos…" at bounding box center [556, 95] width 137 height 32
